Goal: Task Accomplishment & Management: Use online tool/utility

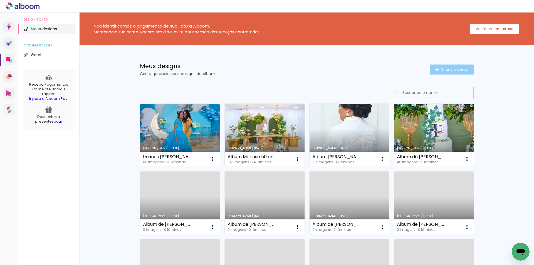
click at [435, 70] on iron-icon at bounding box center [437, 69] width 7 height 7
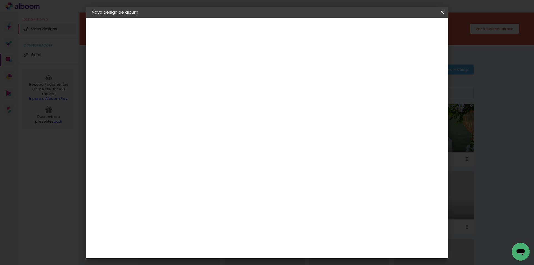
click at [183, 72] on input at bounding box center [183, 74] width 0 height 9
click at [183, 74] on input "Álbum Edmilson + Maranubia" at bounding box center [183, 74] width 0 height 9
click at [183, 75] on input "Álbum Edmilson + [PERSON_NAME]" at bounding box center [183, 74] width 0 height 9
click at [183, 76] on input "Álbum Edmilson + [PERSON_NAME]" at bounding box center [183, 74] width 0 height 9
type input "Álbum Edmilson + [PERSON_NAME]"
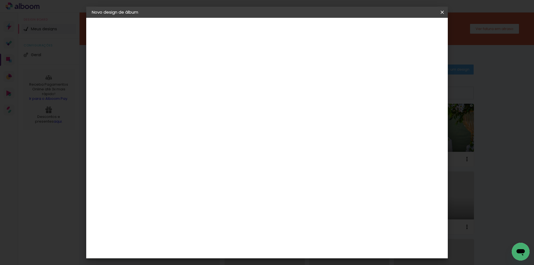
type paper-input "Álbum Edmilson + [PERSON_NAME]"
click at [0, 0] on slot "Avançar" at bounding box center [0, 0] width 0 height 0
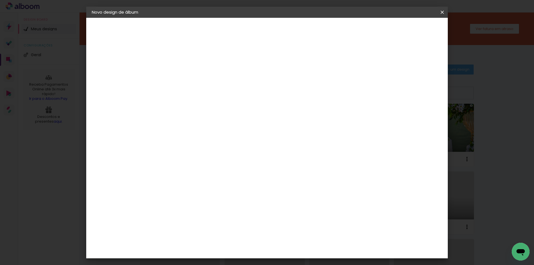
click at [220, 107] on span "20 × 25" at bounding box center [207, 110] width 26 height 11
click at [0, 0] on slot "Avançar" at bounding box center [0, 0] width 0 height 0
click at [376, 61] on div at bounding box center [373, 60] width 5 height 5
type paper-checkbox "on"
click at [407, 29] on span "Iniciar design" at bounding box center [394, 30] width 25 height 4
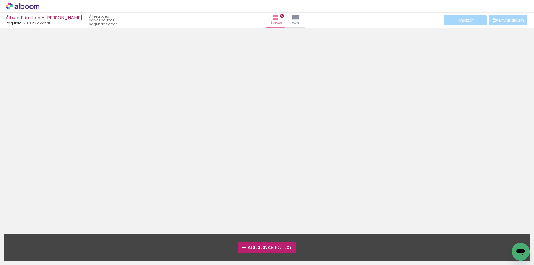
click at [262, 249] on span "Adicionar Fotos" at bounding box center [269, 247] width 44 height 5
click at [0, 0] on input "file" at bounding box center [0, 0] width 0 height 0
